Goal: Book appointment/travel/reservation

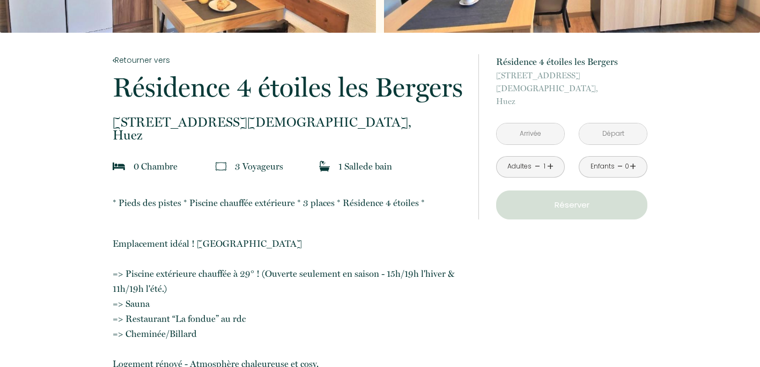
scroll to position [108, 0]
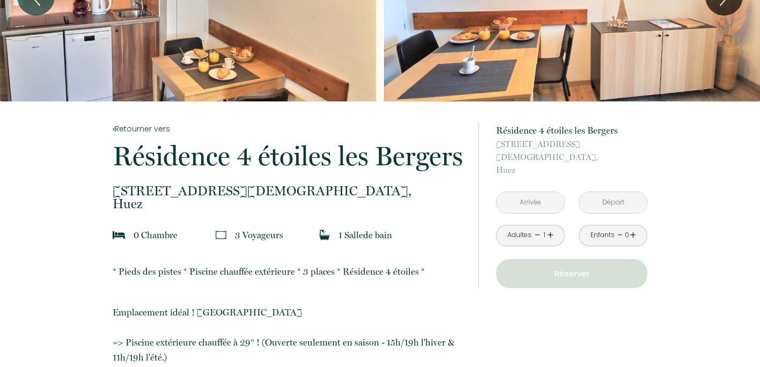
click at [533, 206] on input "text" at bounding box center [531, 202] width 68 height 21
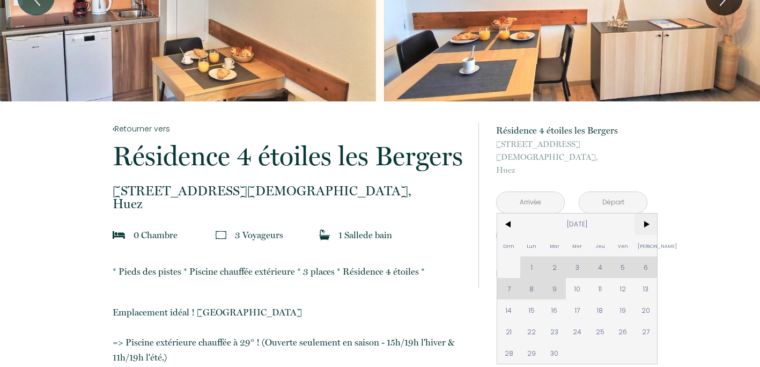
click at [646, 220] on span ">" at bounding box center [646, 224] width 23 height 21
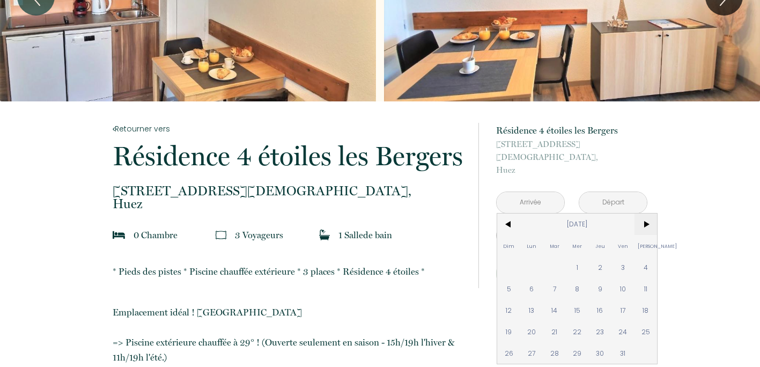
click at [646, 220] on span ">" at bounding box center [646, 224] width 23 height 21
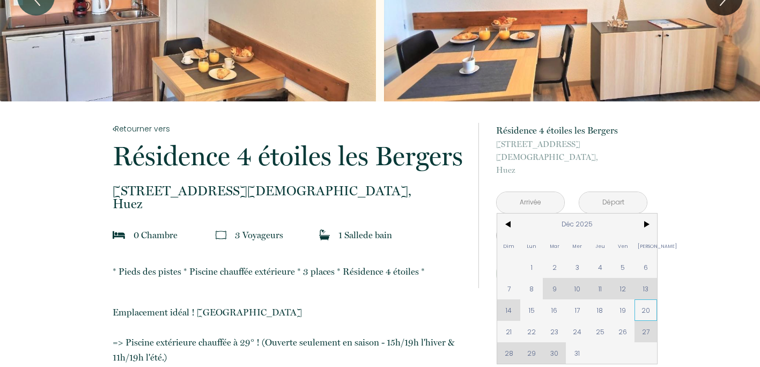
click at [643, 313] on span "20" at bounding box center [646, 309] width 23 height 21
type input "[DATE]"
type input "Dim 21 Déc 2025"
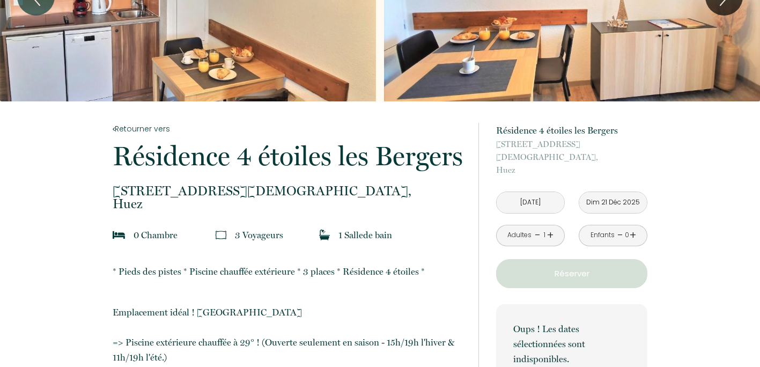
click at [624, 209] on input "Dim 21 Déc 2025" at bounding box center [614, 202] width 68 height 21
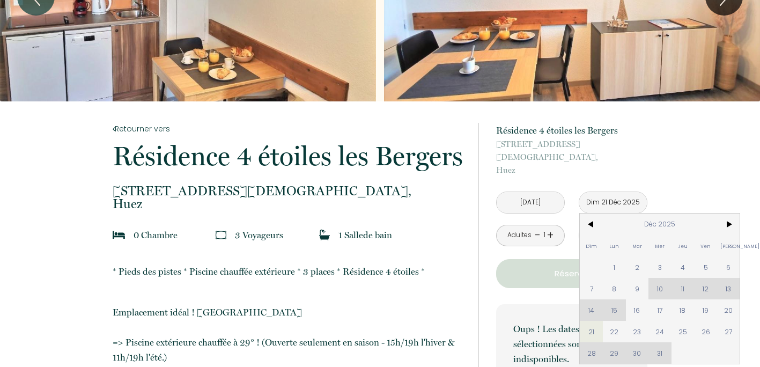
click at [535, 205] on input "[DATE]" at bounding box center [531, 202] width 68 height 21
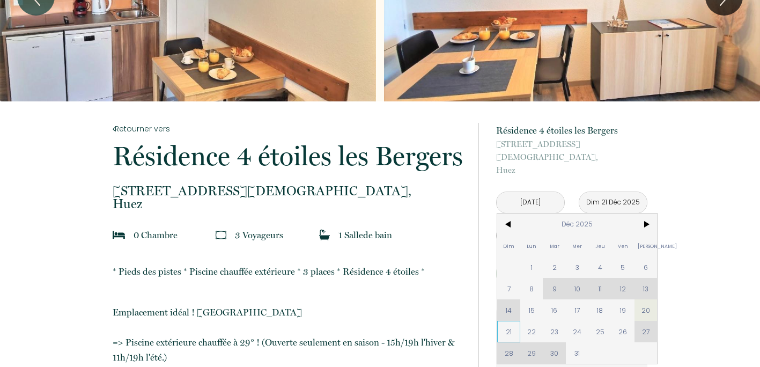
click at [507, 329] on span "21" at bounding box center [509, 331] width 23 height 21
type input "Dim 21 Déc 2025"
type input "[DATE]"
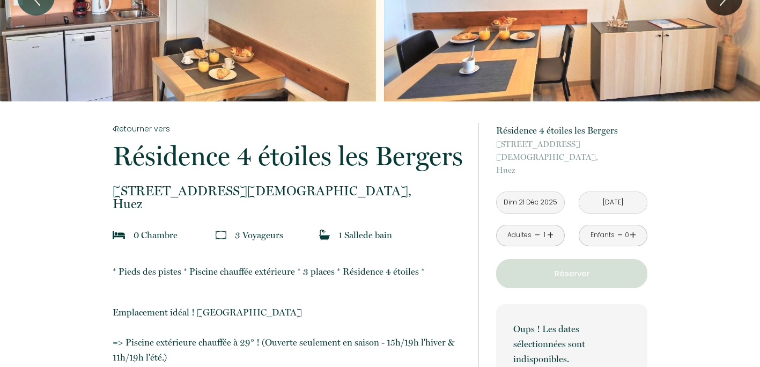
click at [610, 198] on input "[DATE]" at bounding box center [614, 202] width 68 height 21
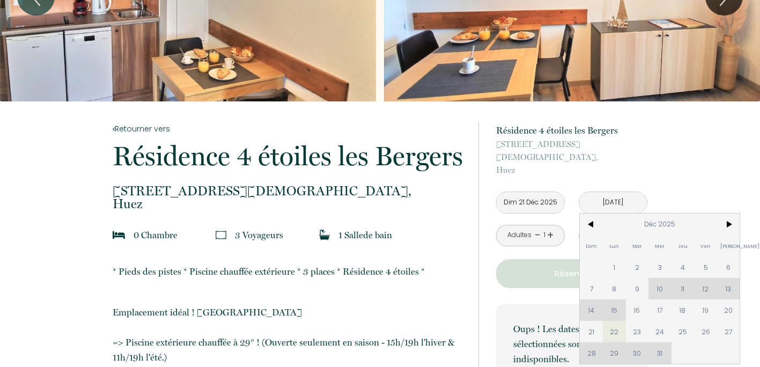
click at [590, 356] on div "Dim Lun Mar Mer Jeu Ven Sam 1 2 3 4 5 6 7 8 9 10 11 12 13 14 15 16 17 18 19 20 …" at bounding box center [660, 289] width 160 height 150
click at [591, 353] on div "Dim Lun Mar Mer Jeu Ven Sam 1 2 3 4 5 6 7 8 9 10 11 12 13 14 15 16 17 18 19 20 …" at bounding box center [660, 289] width 160 height 150
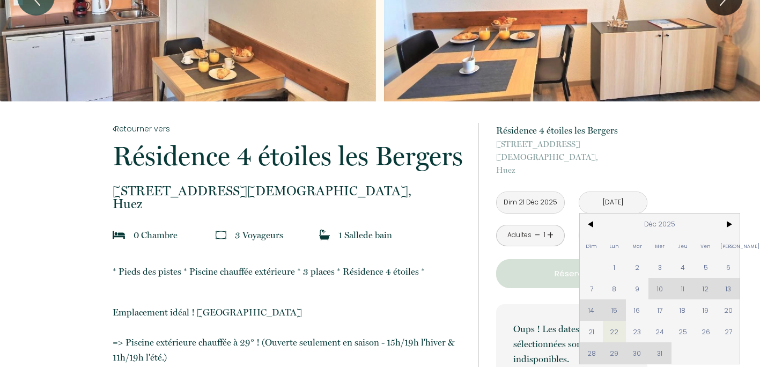
click at [591, 353] on div "Dim Lun Mar Mer Jeu Ven Sam 1 2 3 4 5 6 7 8 9 10 11 12 13 14 15 16 17 18 19 20 …" at bounding box center [660, 289] width 160 height 150
